Goal: Transaction & Acquisition: Subscribe to service/newsletter

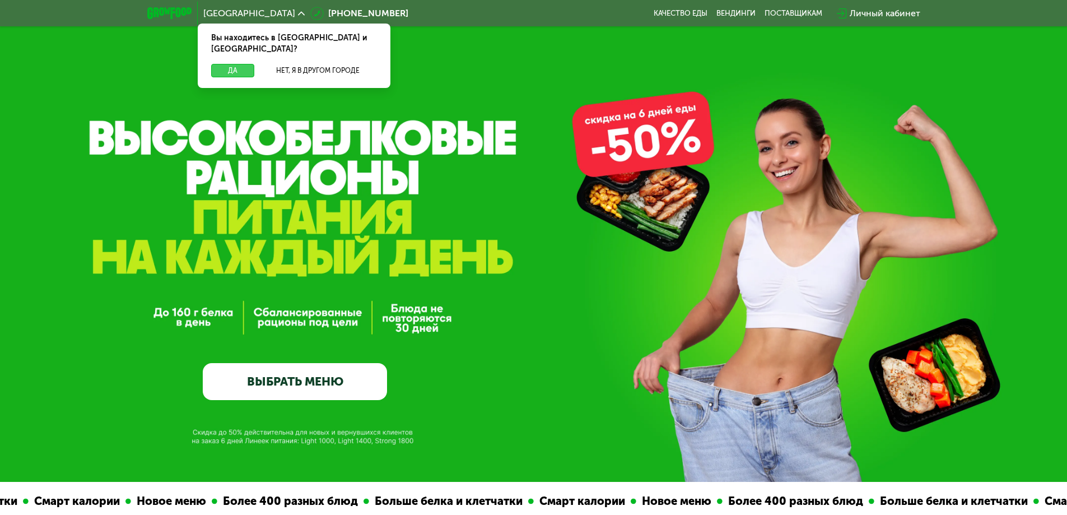
click at [231, 64] on button "Да" at bounding box center [232, 70] width 43 height 13
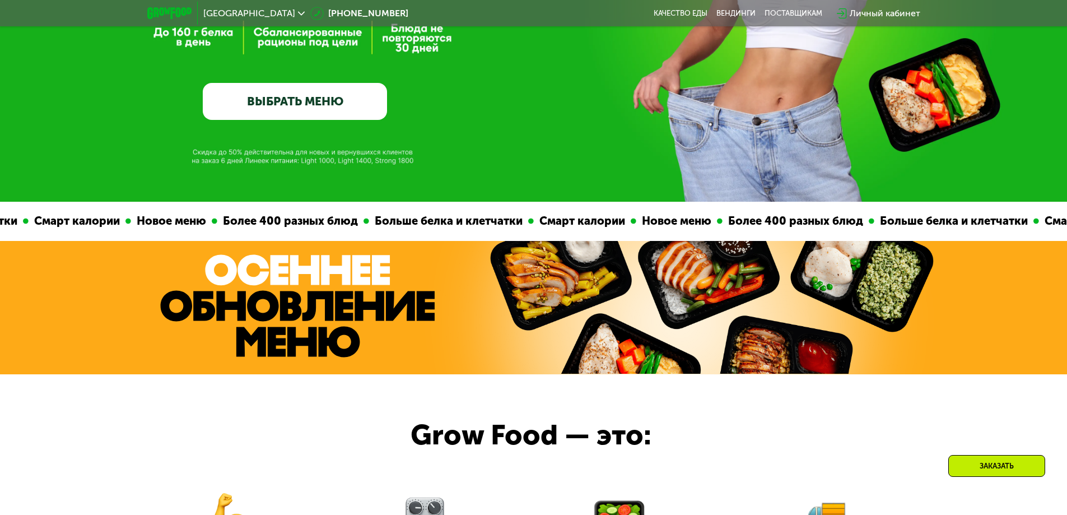
click at [334, 98] on link "ВЫБРАТЬ МЕНЮ" at bounding box center [295, 101] width 184 height 37
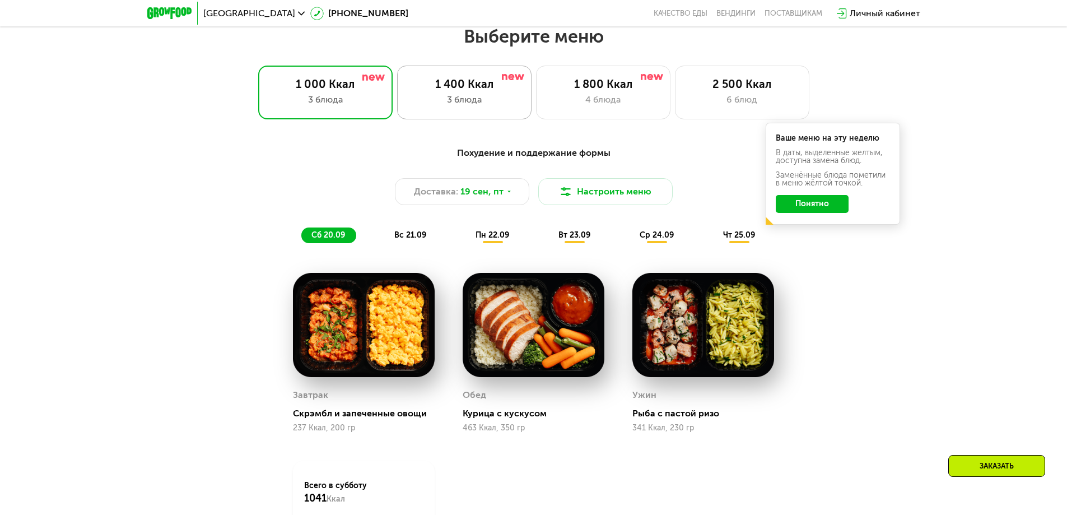
scroll to position [929, 0]
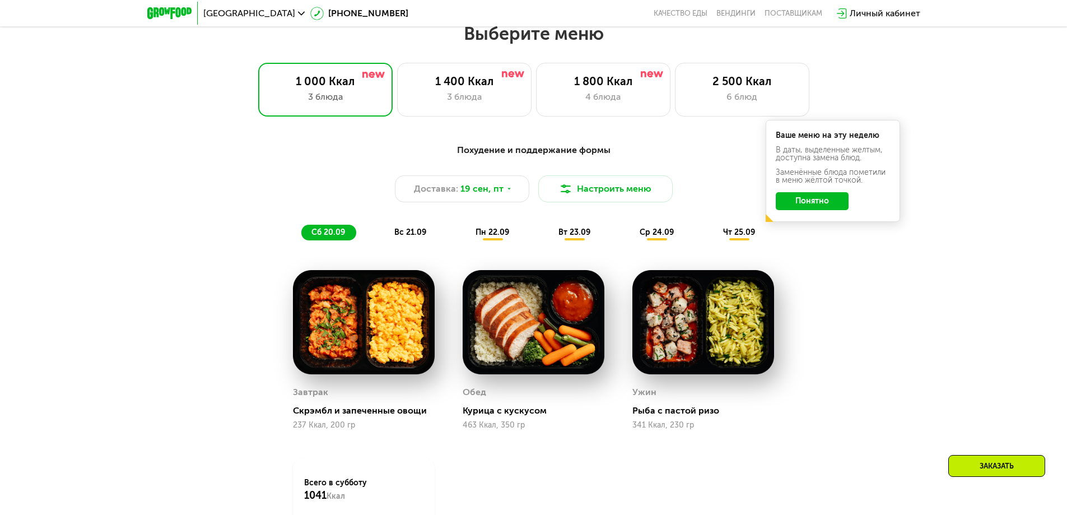
click at [802, 204] on button "Понятно" at bounding box center [812, 201] width 73 height 18
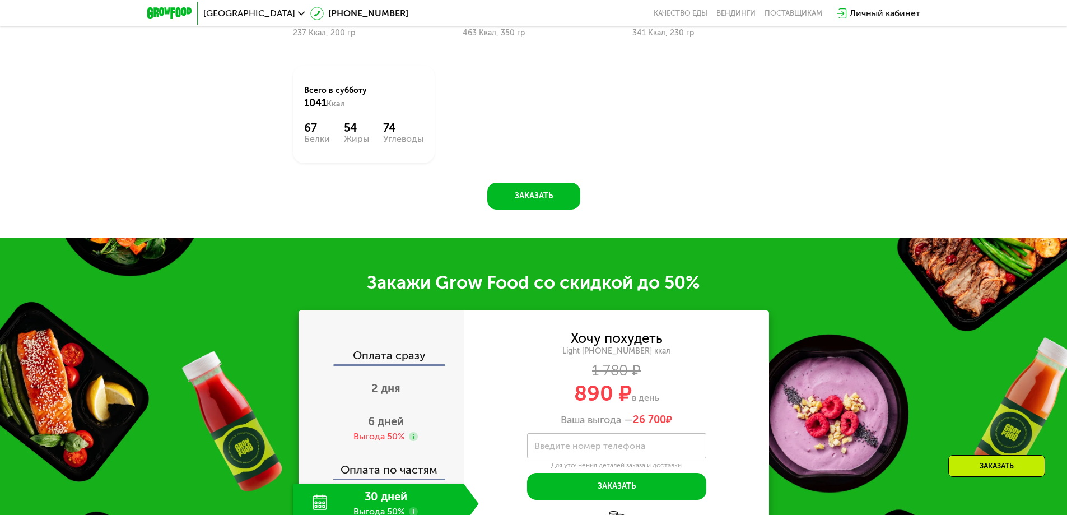
scroll to position [1433, 0]
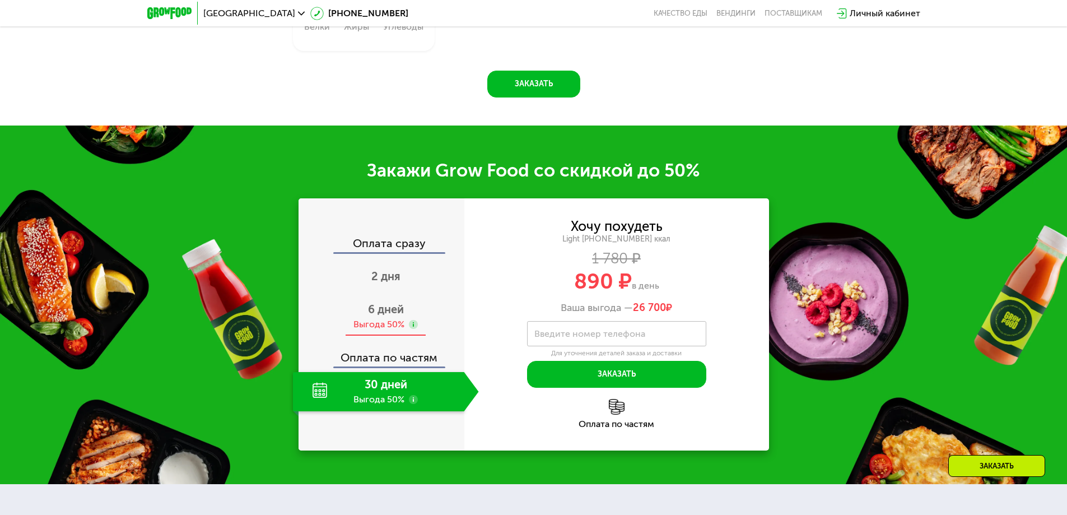
click at [389, 316] on span "6 дней" at bounding box center [386, 309] width 36 height 13
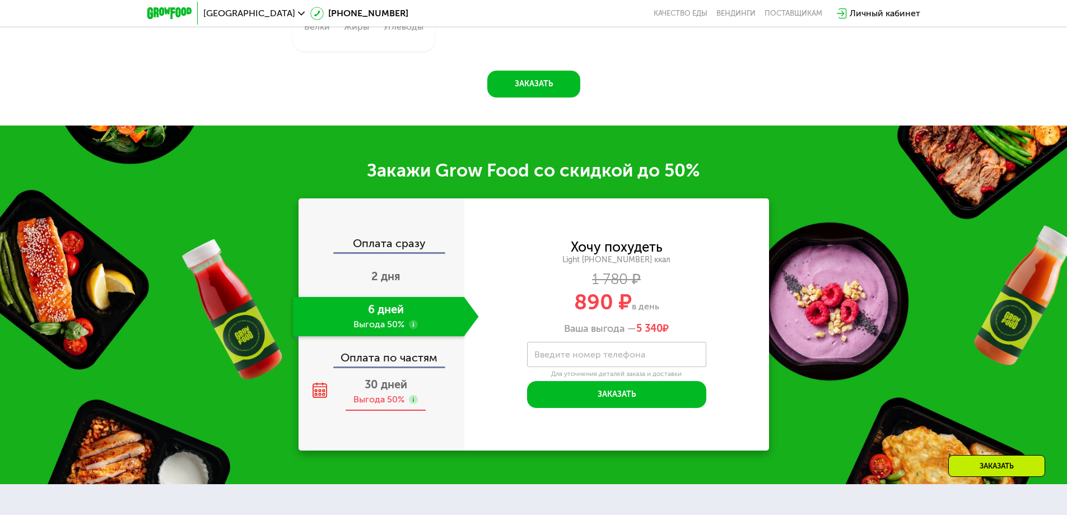
click at [391, 396] on div "30 дней Выгода 50%" at bounding box center [386, 391] width 186 height 39
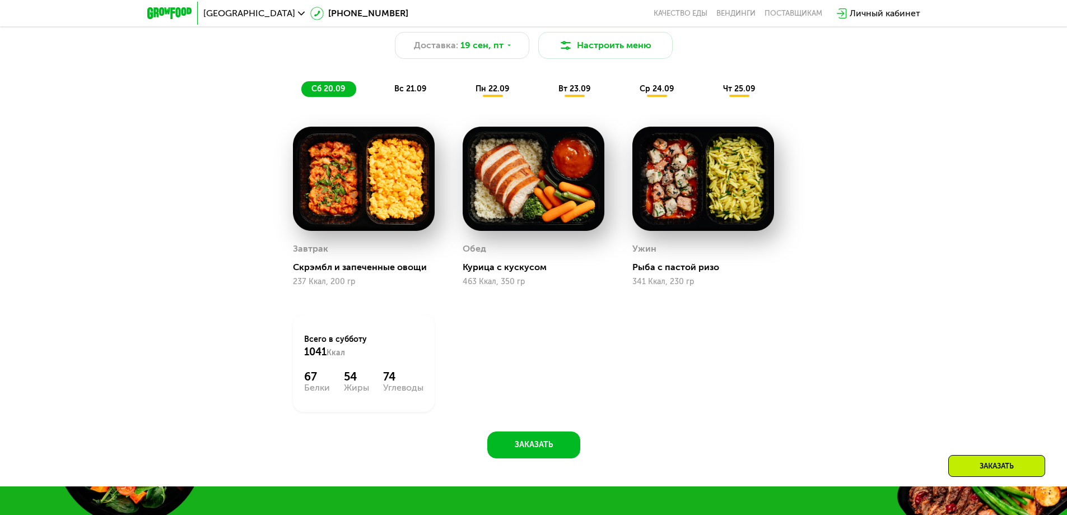
scroll to position [985, 0]
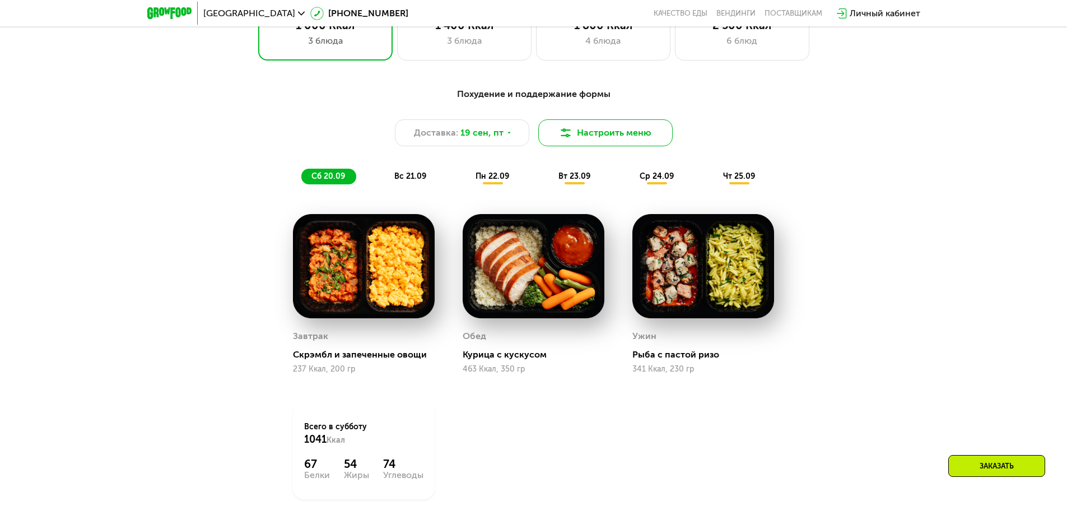
click at [587, 129] on button "Настроить меню" at bounding box center [605, 132] width 134 height 27
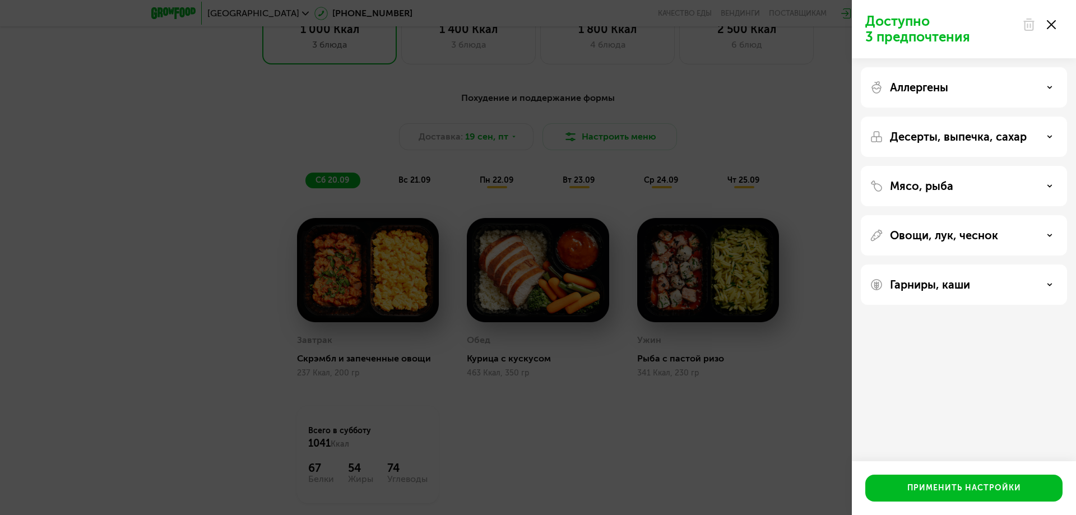
click at [1057, 29] on div at bounding box center [1038, 24] width 47 height 22
click at [1056, 25] on div at bounding box center [1038, 24] width 47 height 22
click at [1053, 26] on use at bounding box center [1051, 24] width 9 height 9
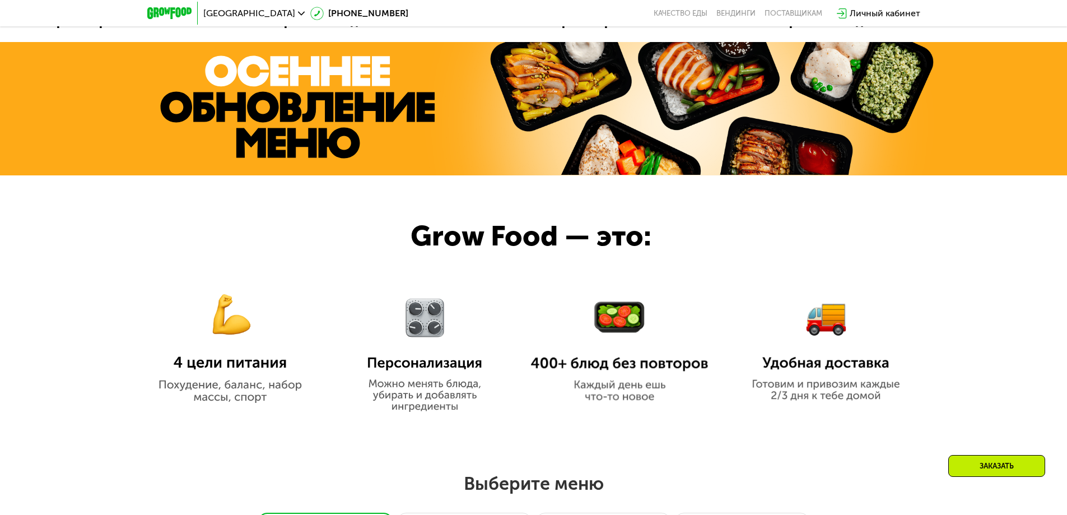
scroll to position [313, 0]
